Goal: Transaction & Acquisition: Download file/media

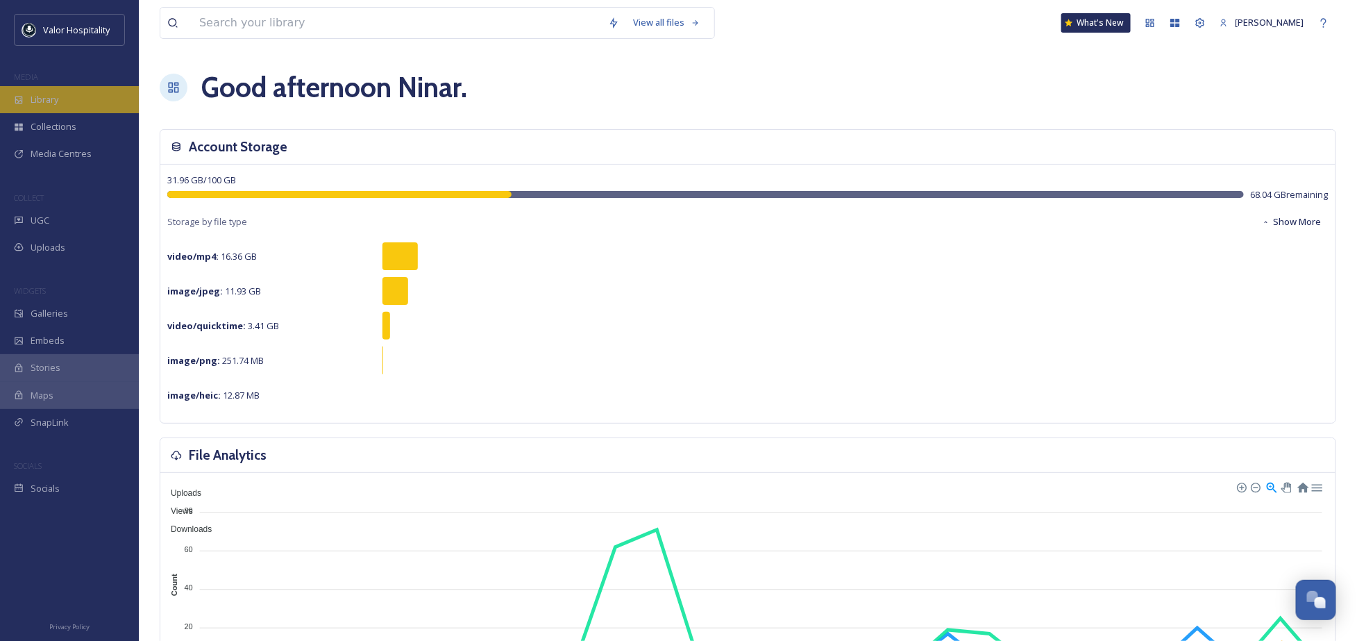
click at [46, 92] on div "Library" at bounding box center [69, 99] width 139 height 27
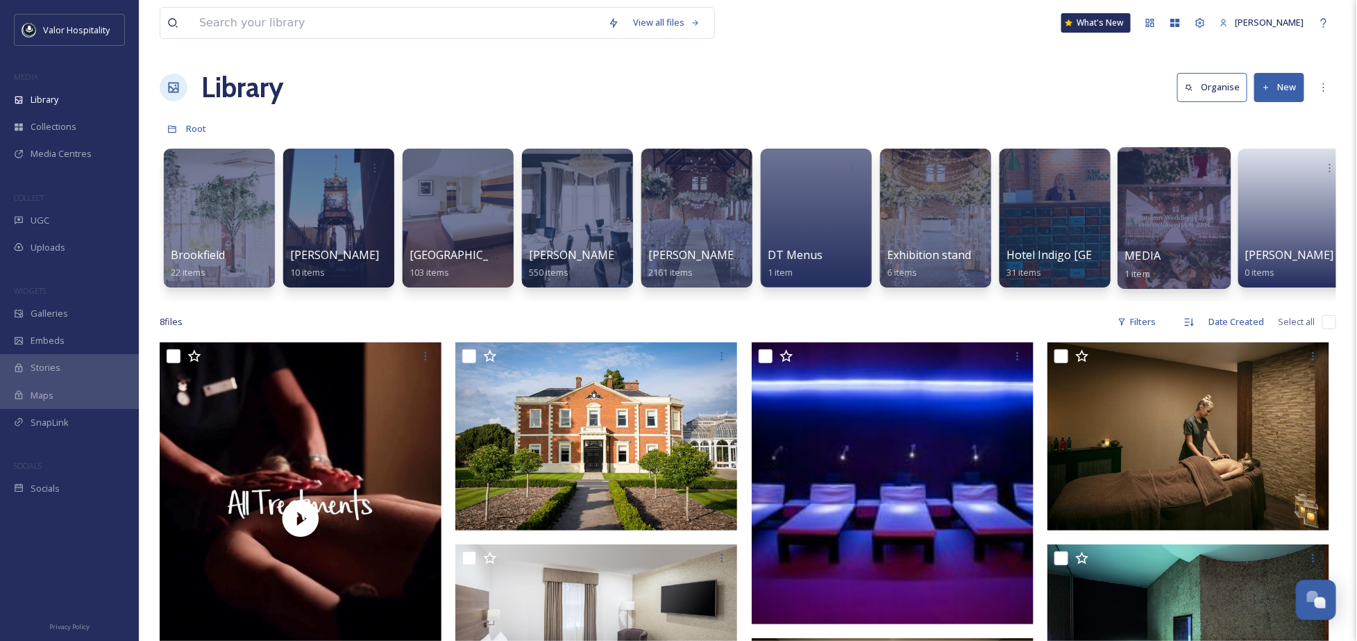
click at [1169, 192] on div at bounding box center [1173, 218] width 113 height 142
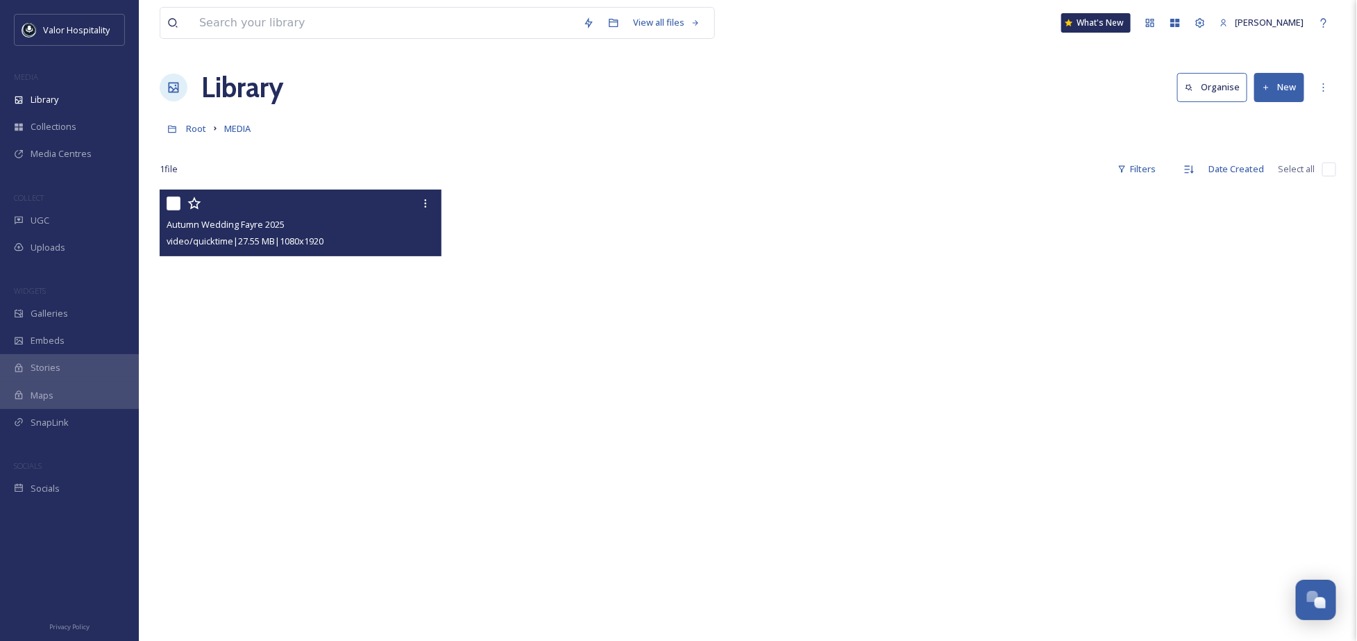
click at [285, 400] on video "Autumn Wedding Fayre 2025" at bounding box center [301, 439] width 282 height 501
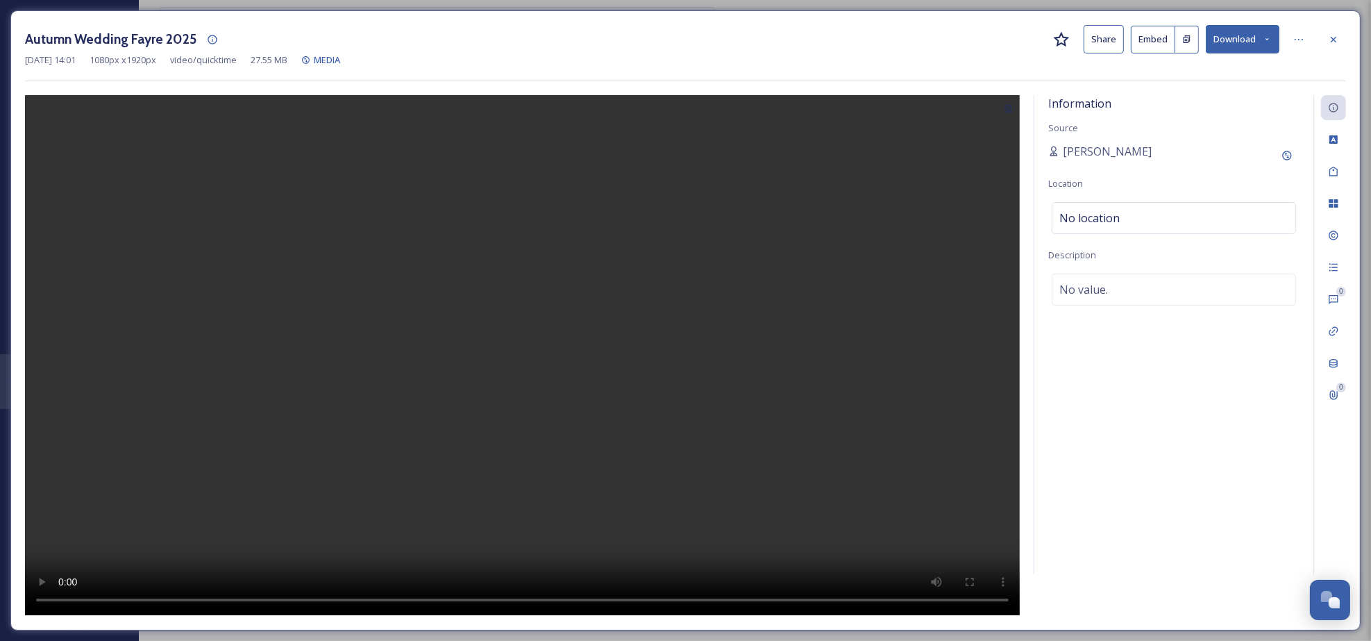
click at [555, 274] on video at bounding box center [522, 355] width 995 height 520
click at [554, 281] on video at bounding box center [522, 355] width 995 height 520
click at [1333, 40] on icon at bounding box center [1333, 39] width 11 height 11
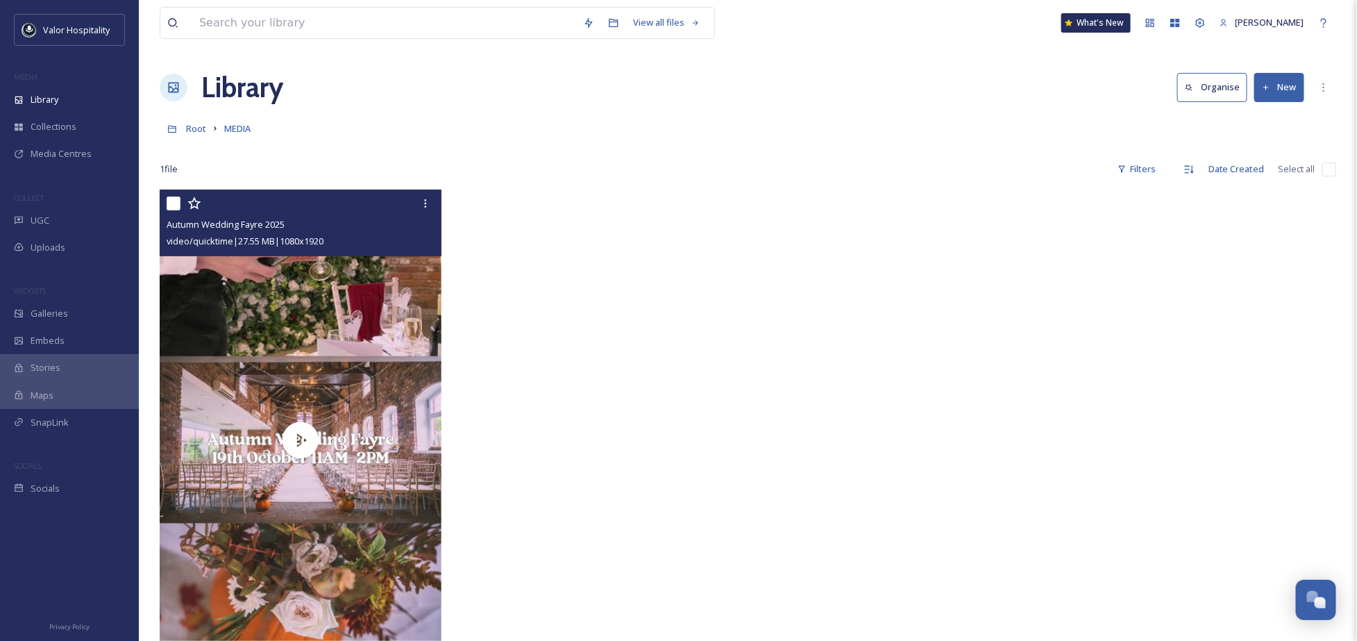
click at [484, 298] on div at bounding box center [599, 443] width 289 height 508
click at [424, 199] on icon at bounding box center [425, 203] width 11 height 11
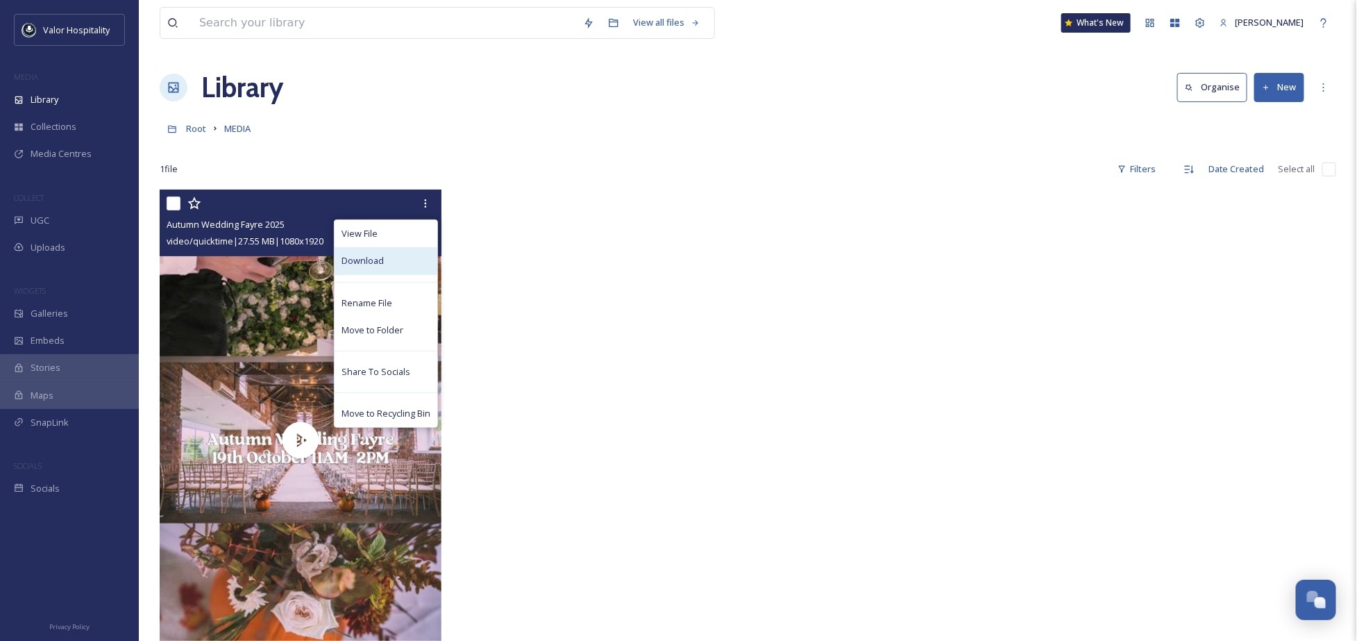
click at [381, 256] on span "Download" at bounding box center [362, 260] width 42 height 13
